Goal: Navigation & Orientation: Find specific page/section

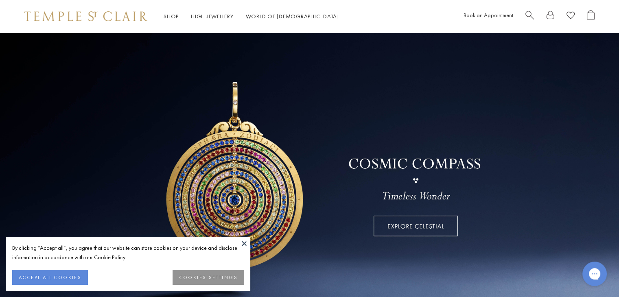
click at [58, 272] on button "ACCEPT ALL COOKIES" at bounding box center [50, 277] width 76 height 15
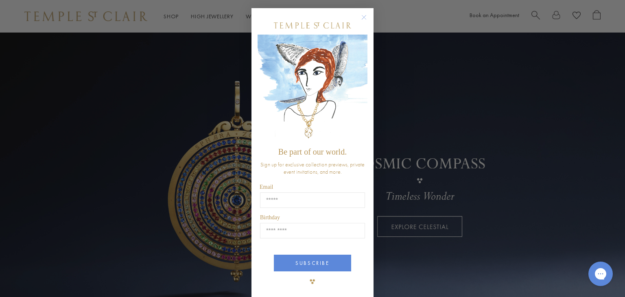
click at [207, 59] on div "Close dialog Be part of our world. Sign up for exclusive collection previews, p…" at bounding box center [312, 148] width 625 height 297
click at [364, 18] on circle "Close dialog" at bounding box center [364, 18] width 10 height 10
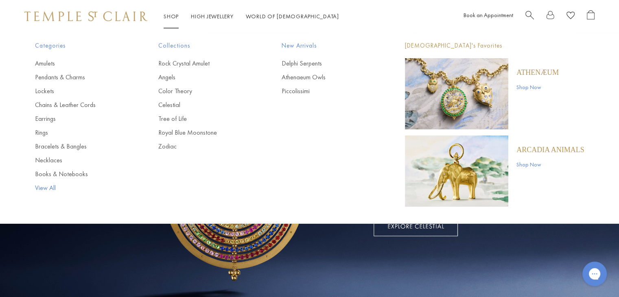
click at [47, 187] on link "View All" at bounding box center [80, 187] width 91 height 9
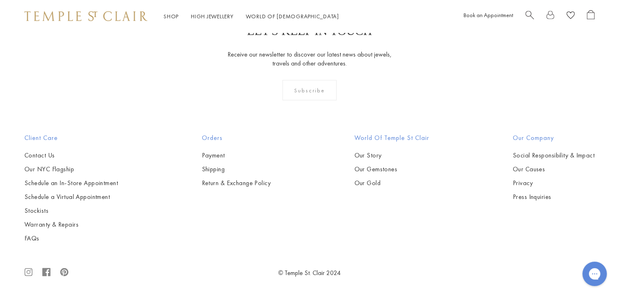
scroll to position [5274, 0]
